Goal: Browse casually

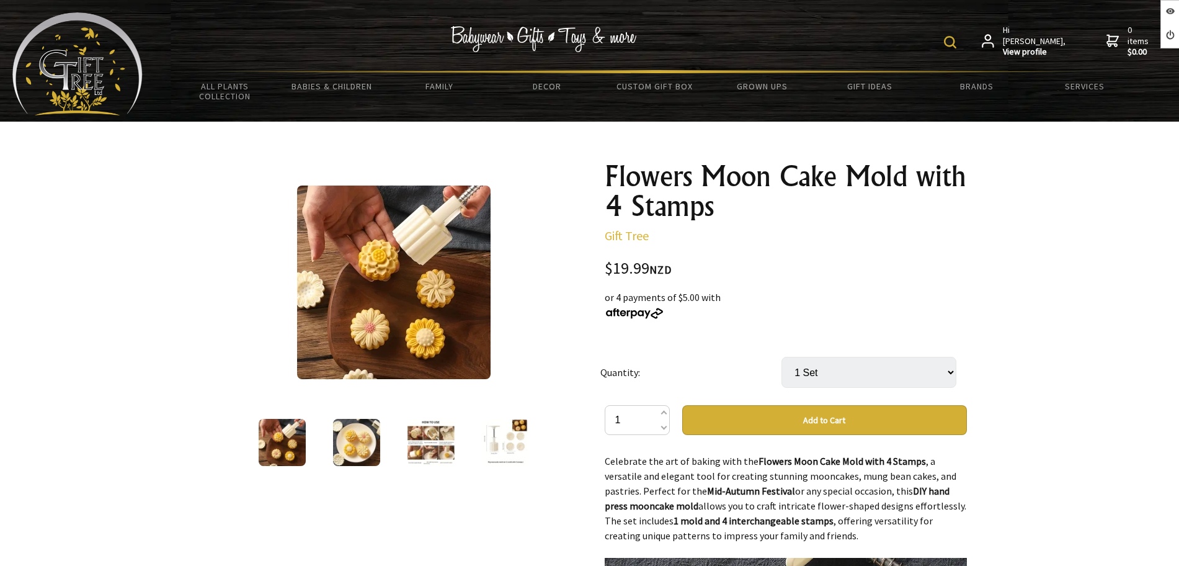
click at [805, 243] on div "Flowers Moon Cake Mold with 4 Stamps Gift Tree $19.99 NZD or 4 payments of $5.0…" at bounding box center [786, 558] width 362 height 794
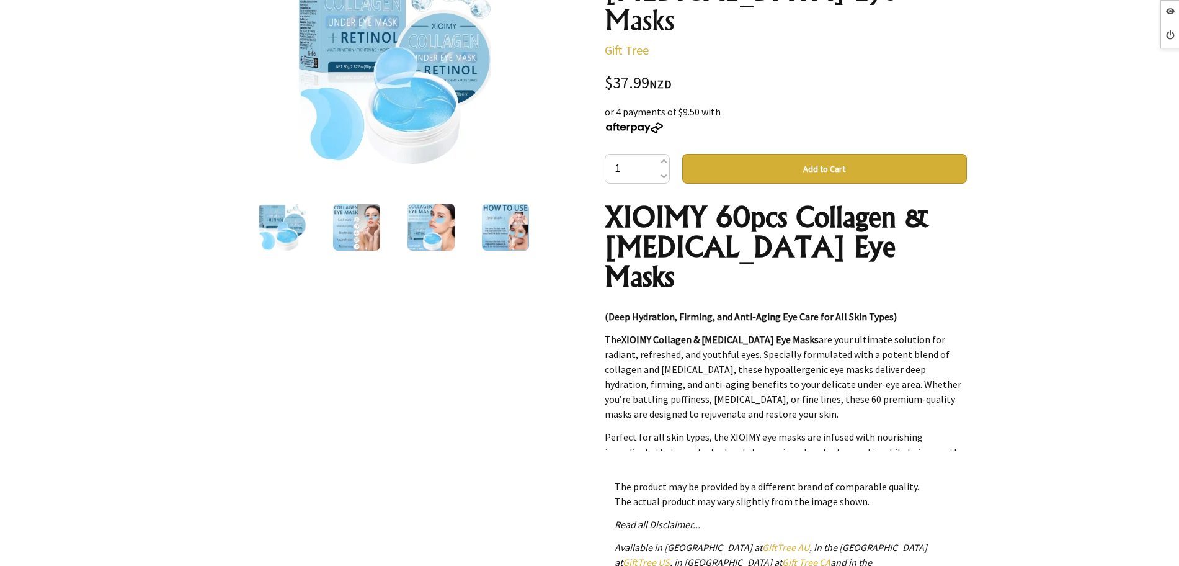
scroll to position [233, 0]
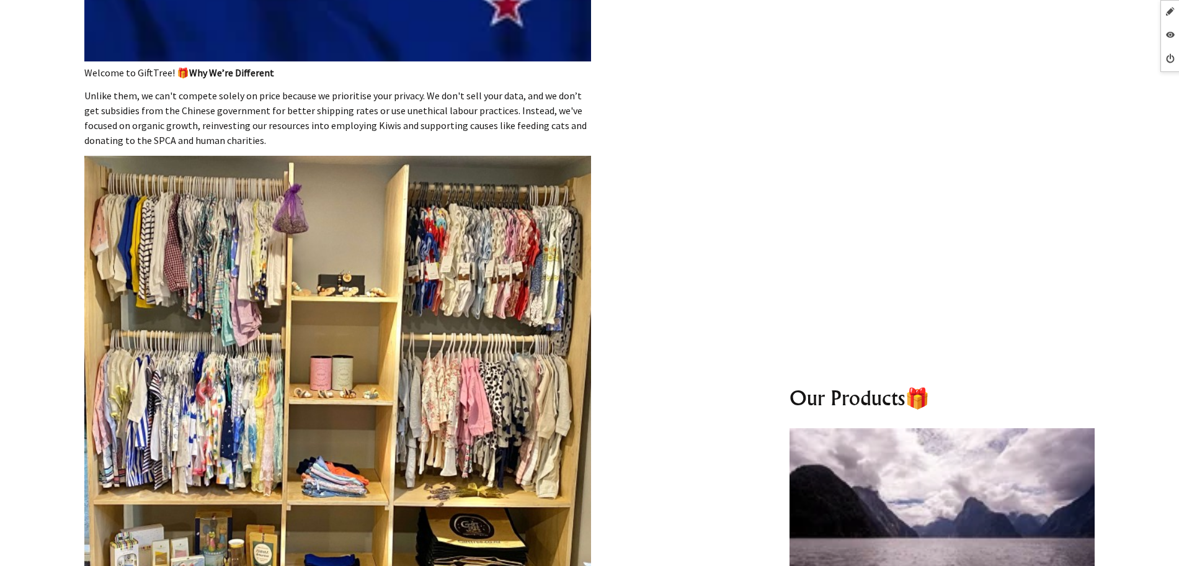
scroll to position [465, 0]
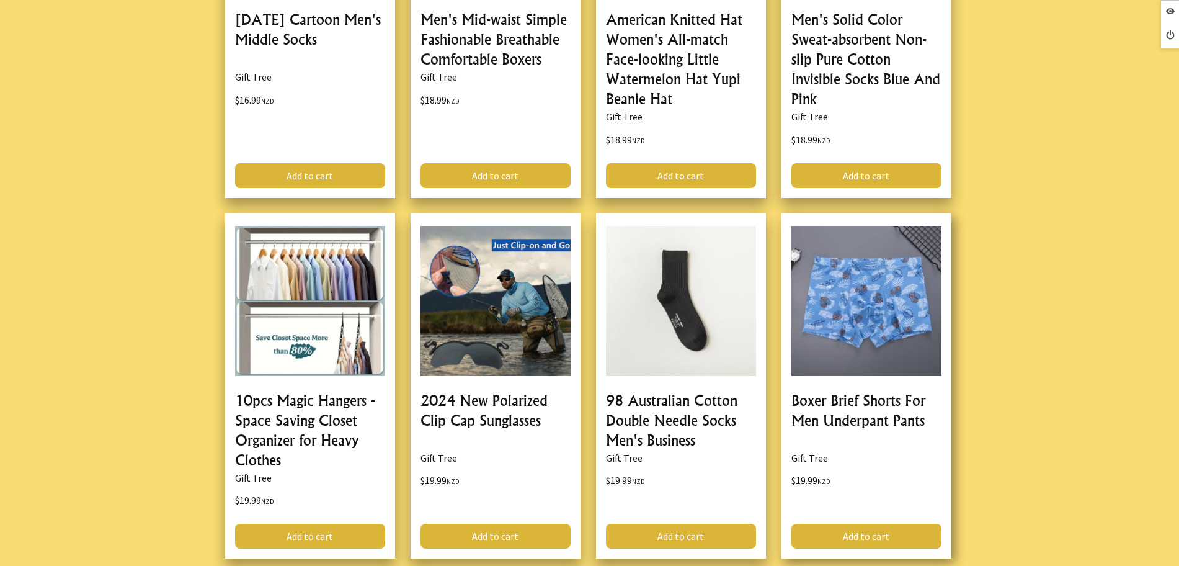
scroll to position [1008, 0]
